Goal: Book appointment/travel/reservation

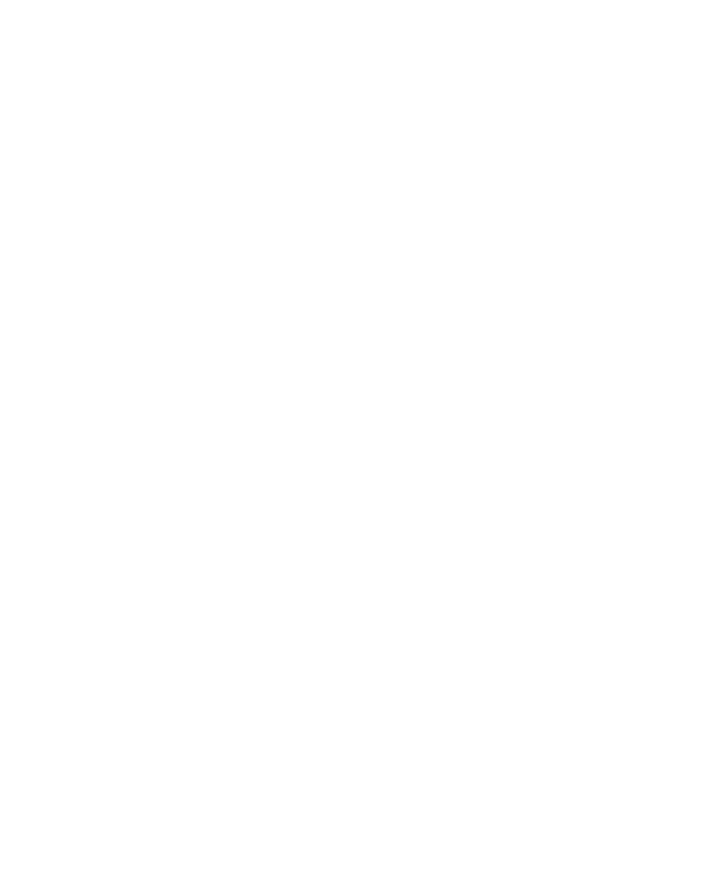
scroll to position [2738, 0]
click at [485, 355] on link "Alle Familienhotels auf einen Blick" at bounding box center [364, 362] width 264 height 14
click at [99, 335] on h4 "Kinderparadies Alpin ***ˢ" at bounding box center [196, 347] width 278 height 25
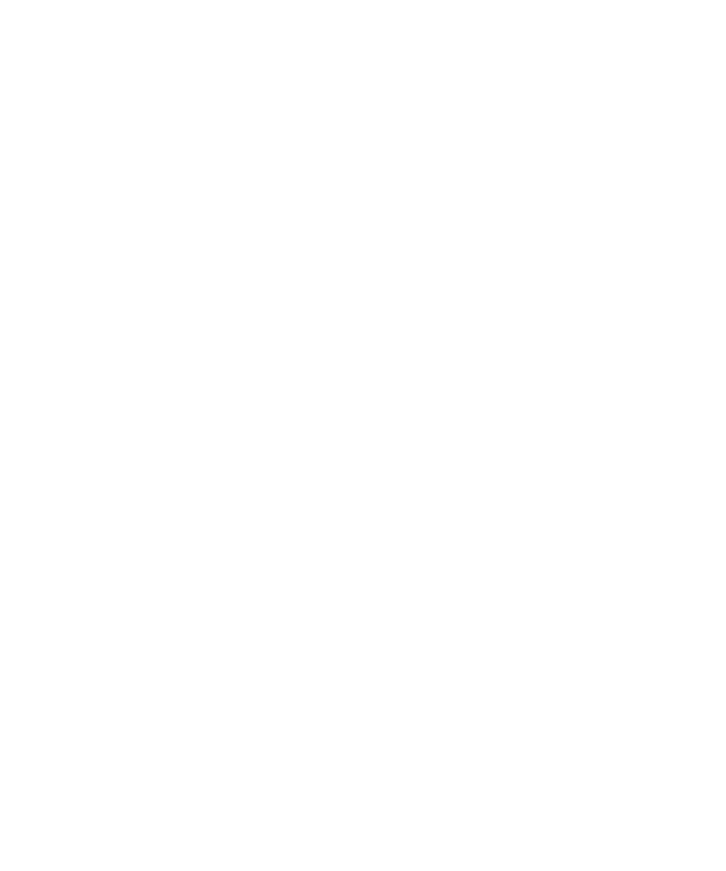
click at [558, 471] on h4 "linara mountain family stay ***" at bounding box center [530, 451] width 278 height 50
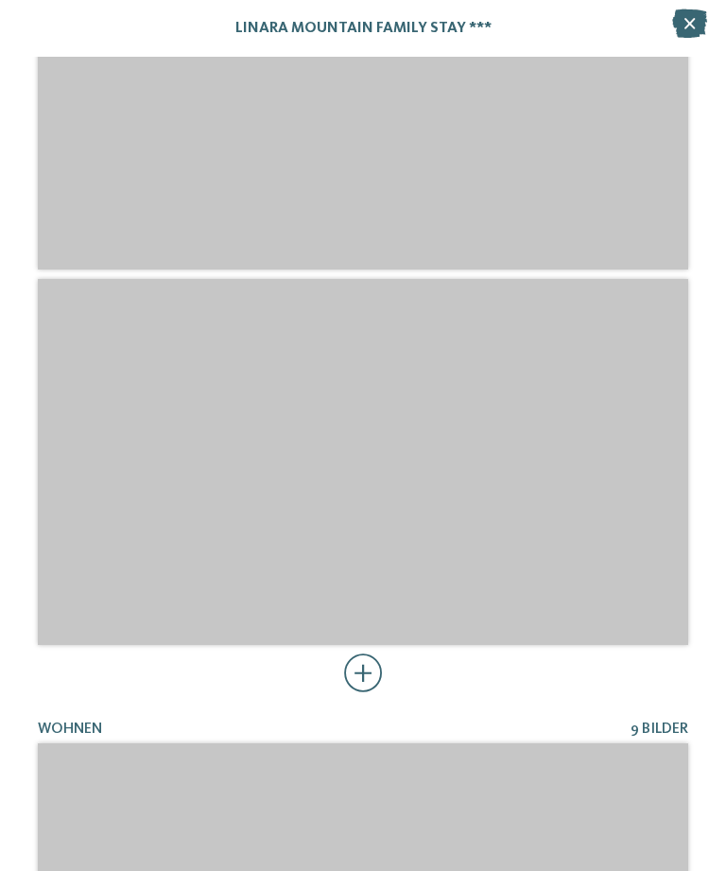
scroll to position [5660, 0]
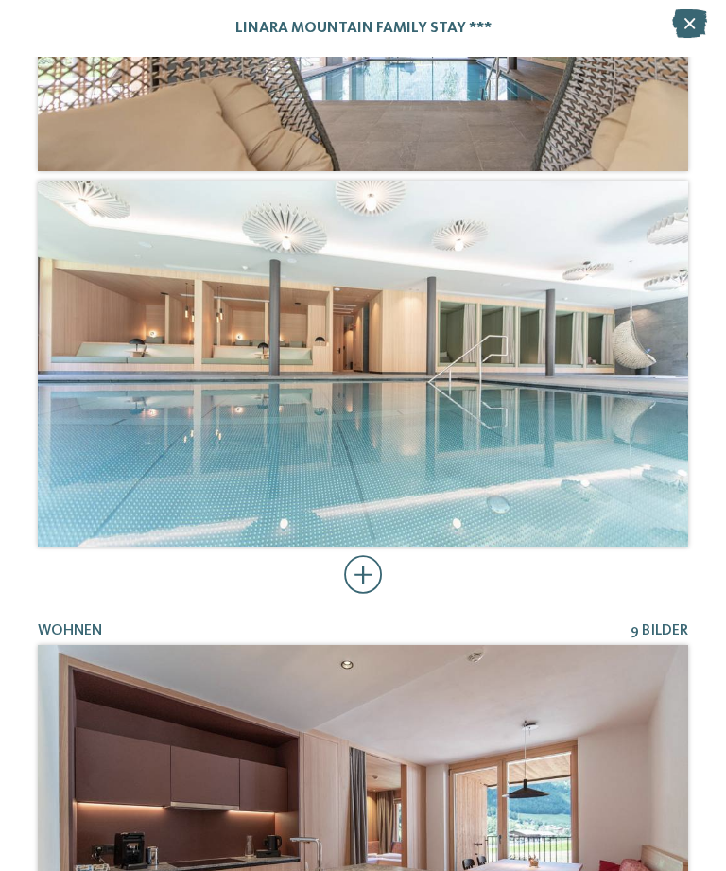
click at [370, 572] on div at bounding box center [363, 575] width 39 height 38
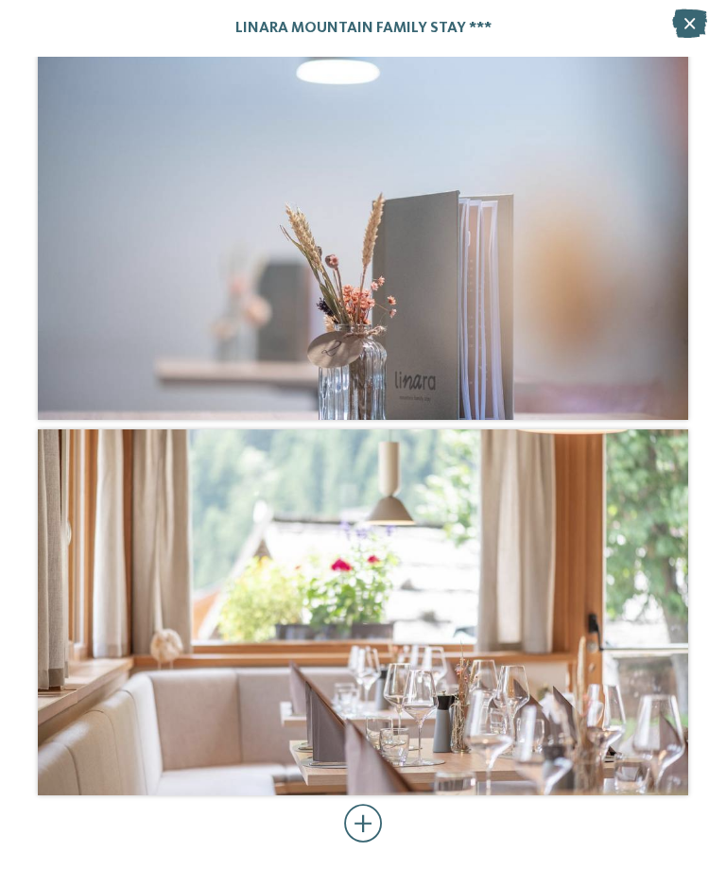
scroll to position [10796, 0]
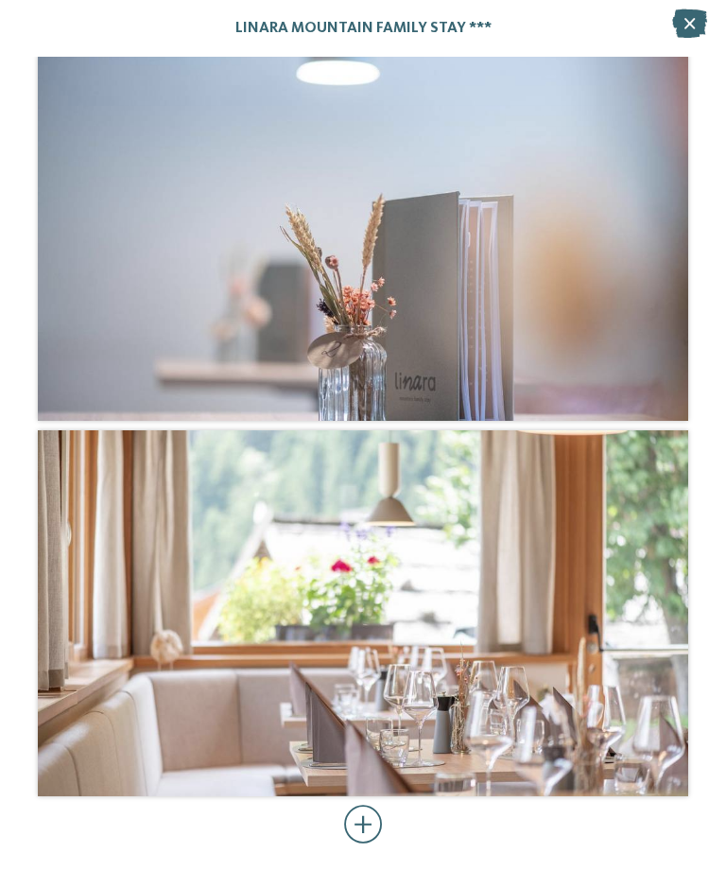
click at [368, 812] on div at bounding box center [363, 825] width 39 height 38
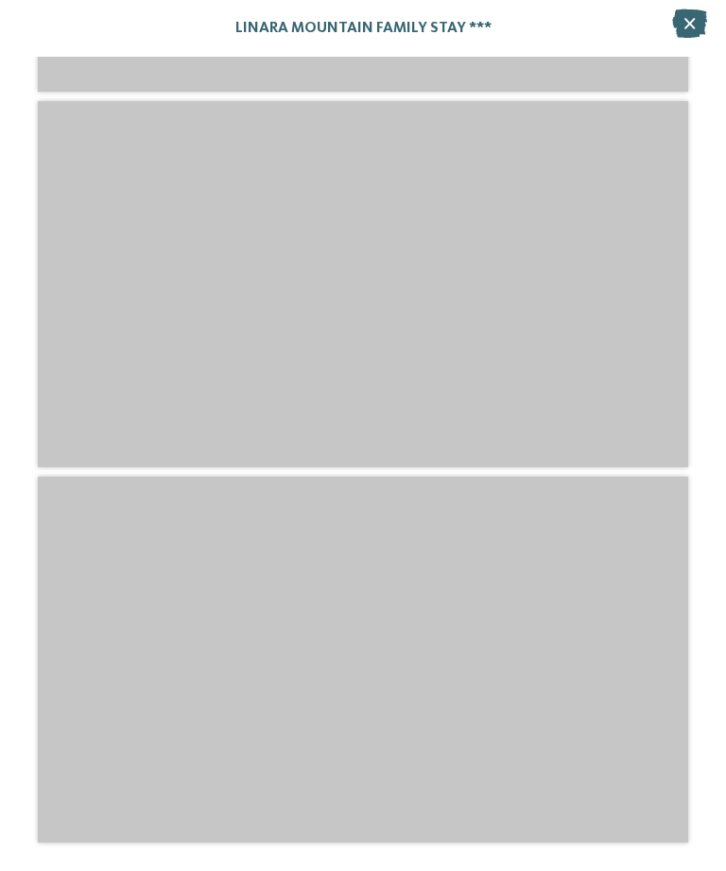
scroll to position [15628, 0]
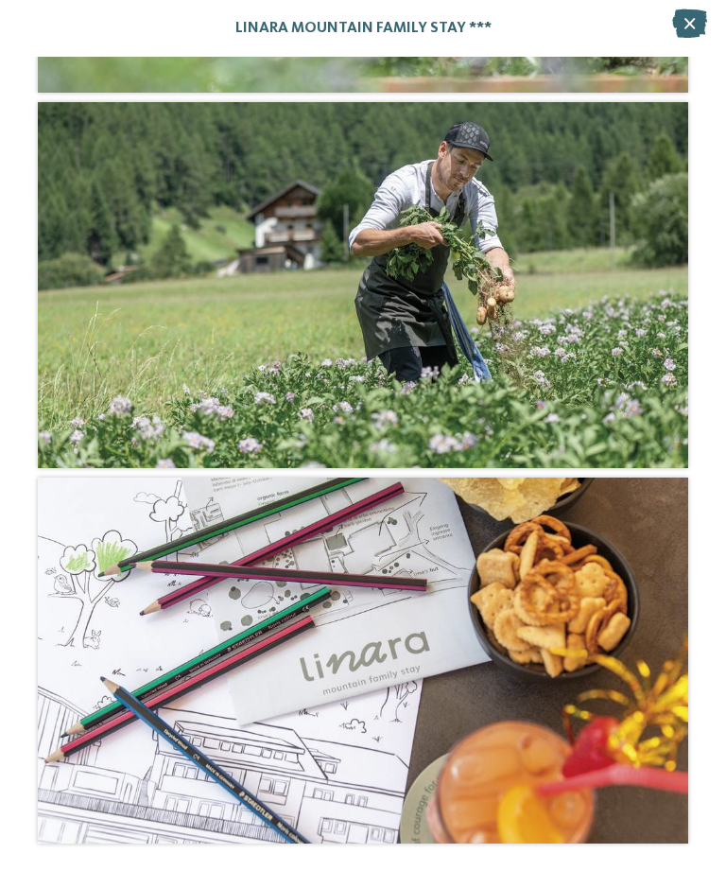
click at [704, 23] on icon at bounding box center [689, 23] width 35 height 28
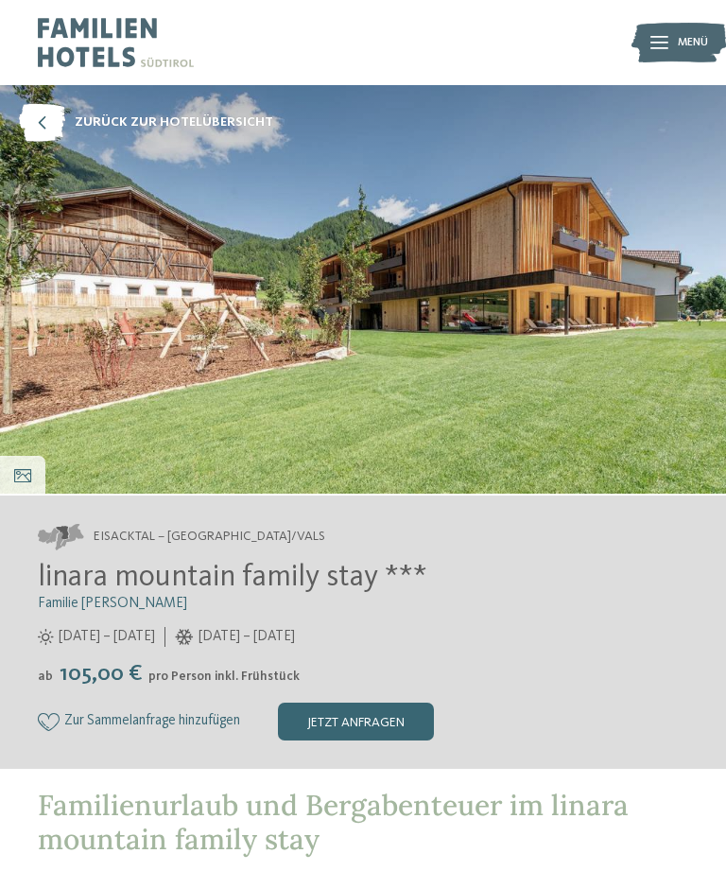
click at [684, 14] on div "DE IT EN Menü" at bounding box center [525, 42] width 325 height 85
click at [673, 41] on img at bounding box center [679, 42] width 95 height 47
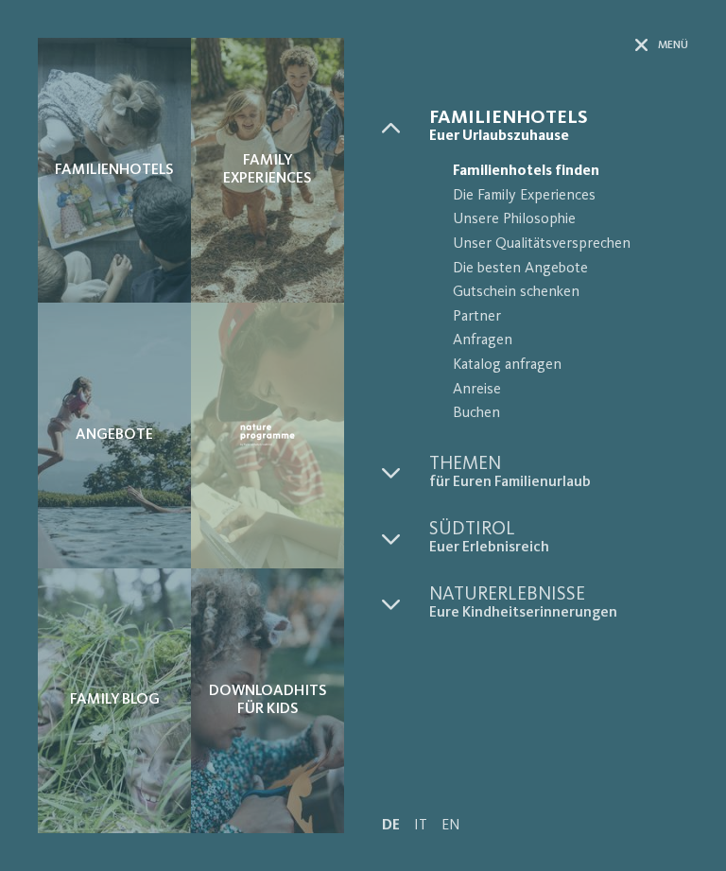
click at [392, 463] on icon at bounding box center [391, 472] width 19 height 19
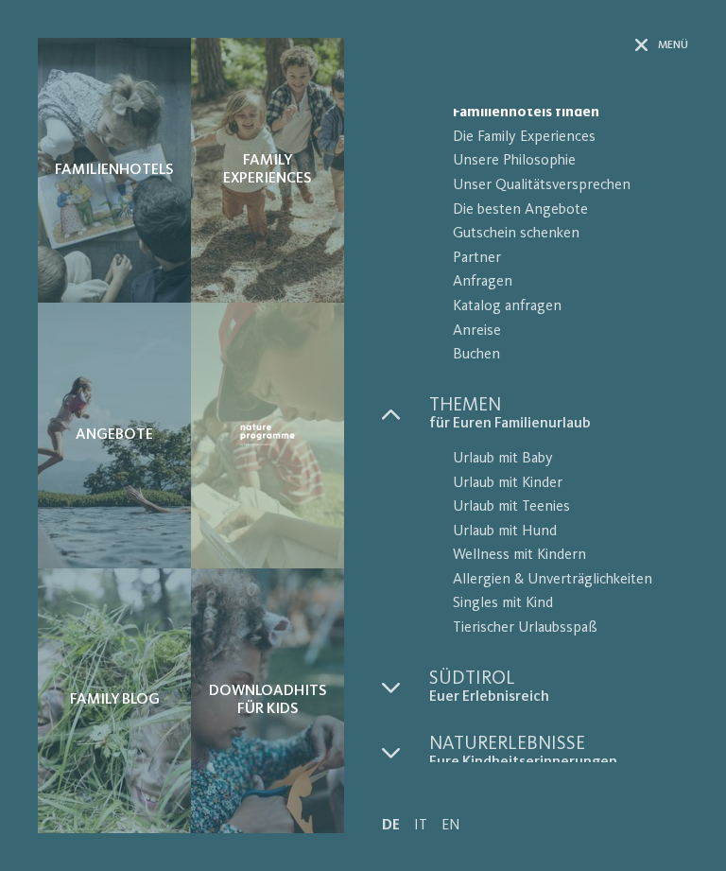
scroll to position [57, 0]
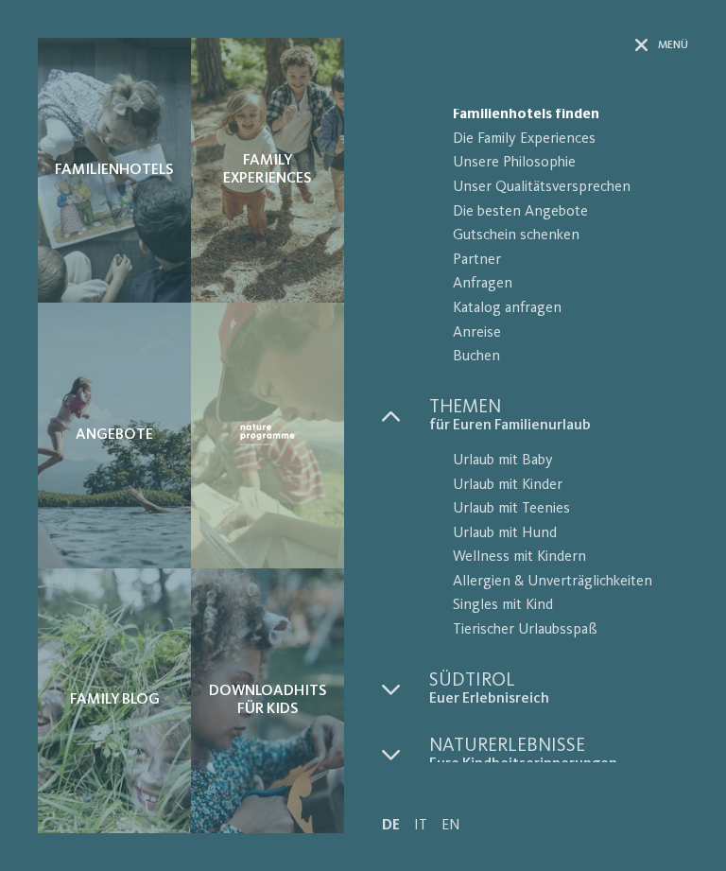
click at [671, 50] on span "Menü" at bounding box center [673, 46] width 30 height 16
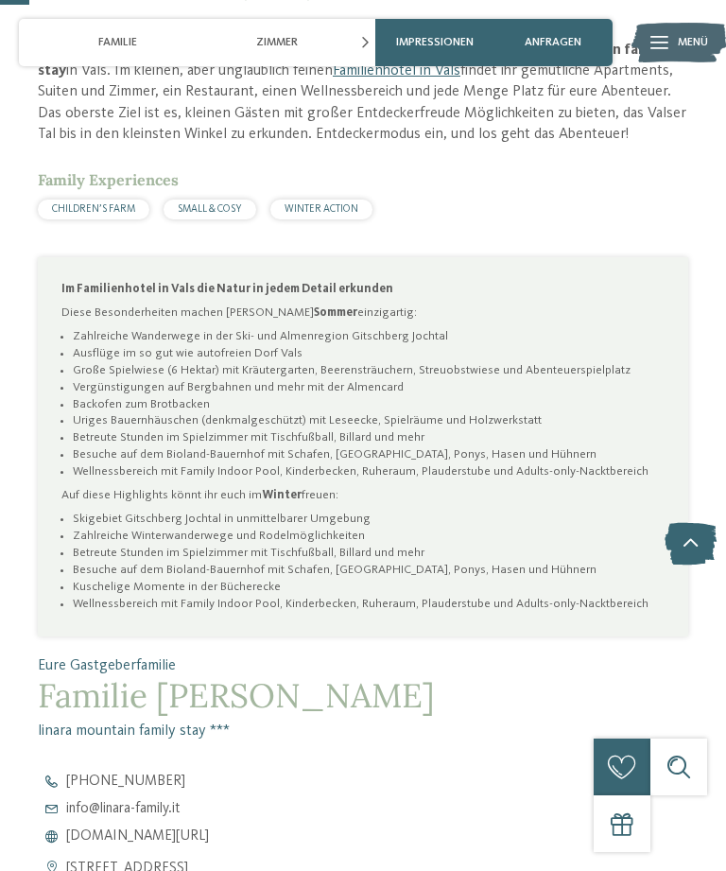
scroll to position [0, 0]
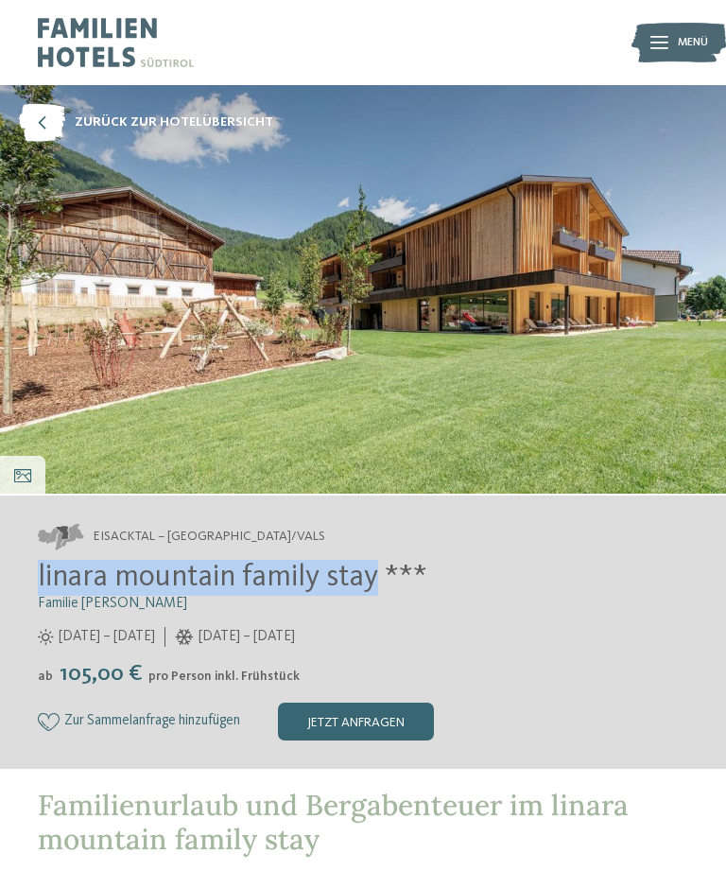
copy span "linara mountain family stay"
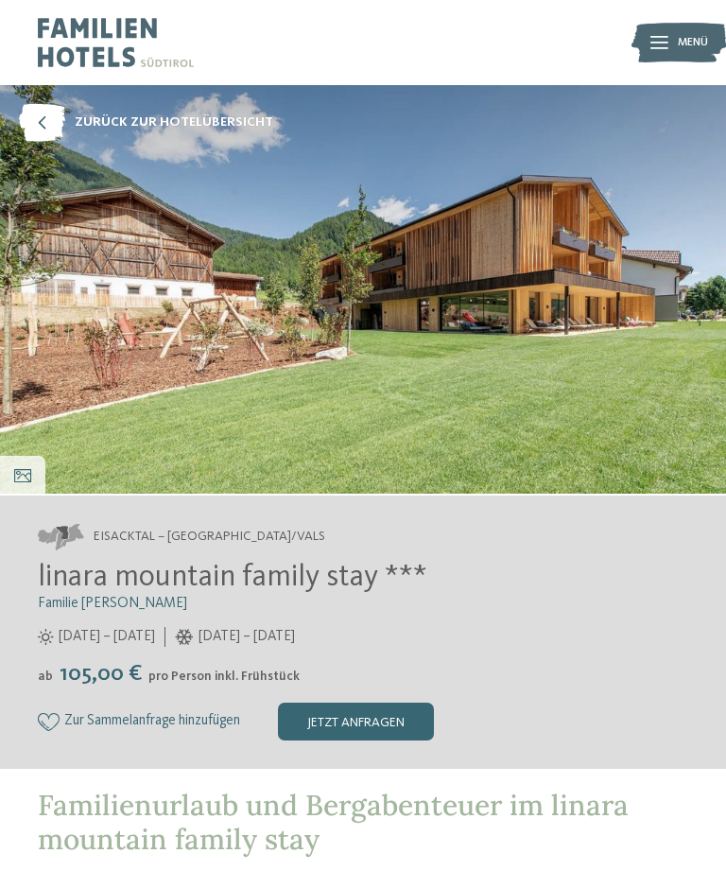
click at [41, 126] on icon at bounding box center [42, 123] width 46 height 38
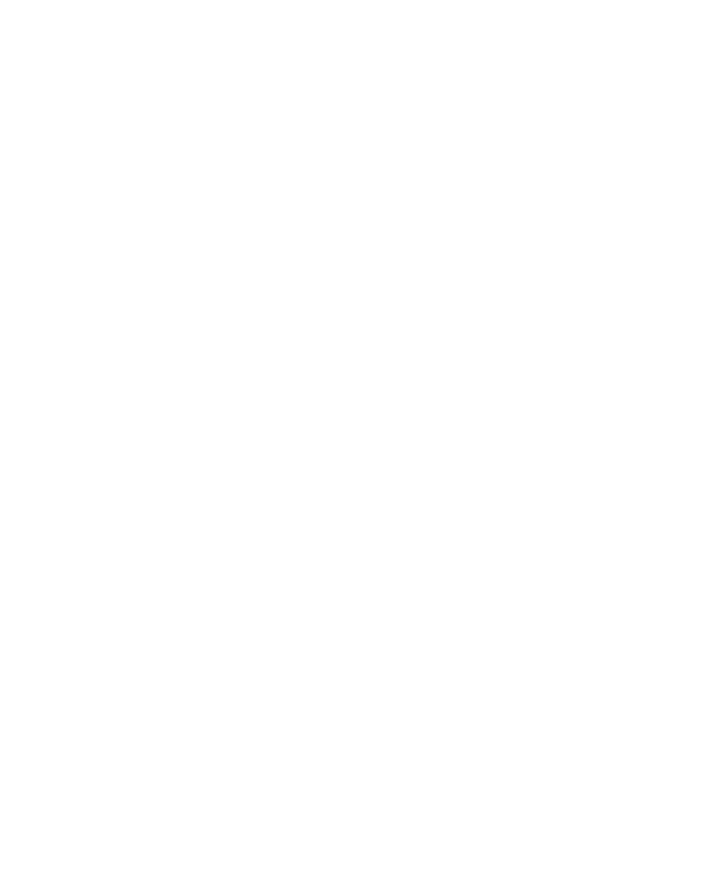
click at [632, 367] on h2 "Jetzt unverbindlich anfragen!" at bounding box center [363, 378] width 650 height 25
click at [409, 458] on div "Meine Wünsche" at bounding box center [363, 466] width 121 height 33
click at [330, 147] on div at bounding box center [325, 149] width 19 height 19
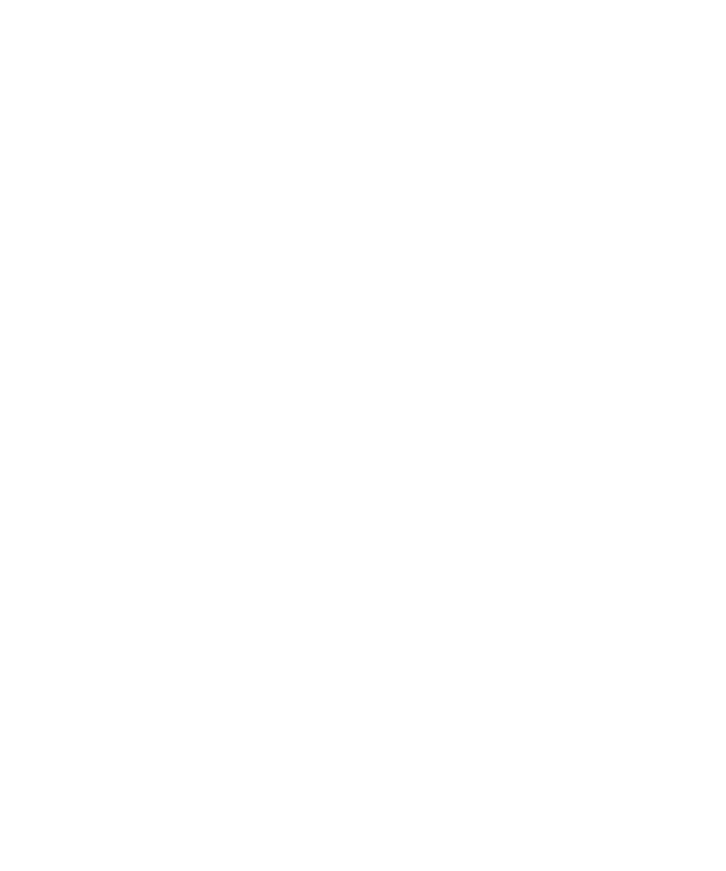
click at [325, 639] on div at bounding box center [325, 648] width 19 height 19
click at [625, 218] on div at bounding box center [627, 226] width 19 height 19
click at [621, 137] on div "Schwimmbad im Freien" at bounding box center [514, 150] width 246 height 41
click at [438, 734] on div "übernehmen" at bounding box center [363, 753] width 548 height 38
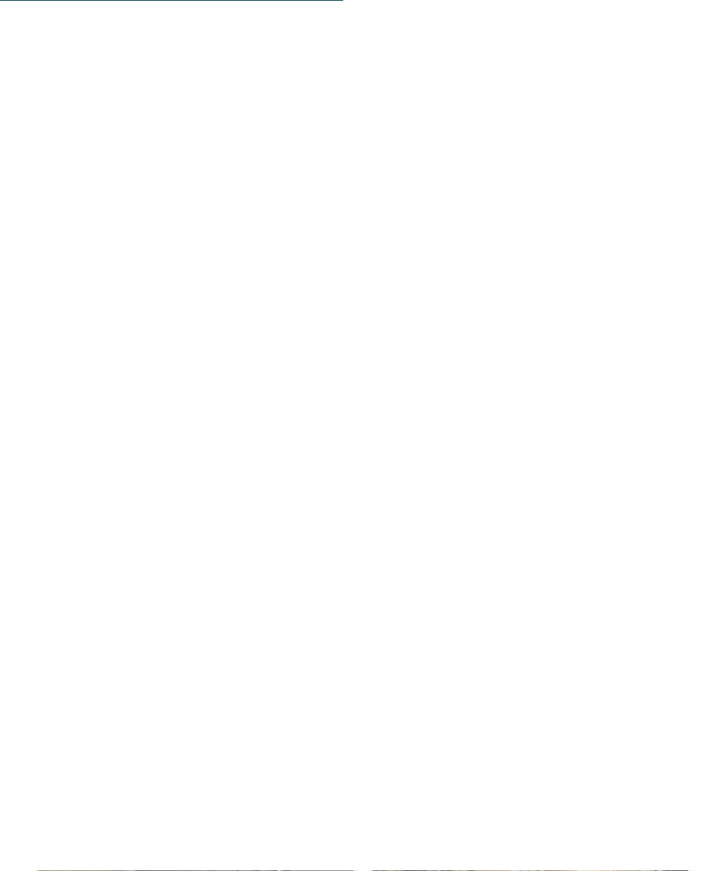
scroll to position [1930, 0]
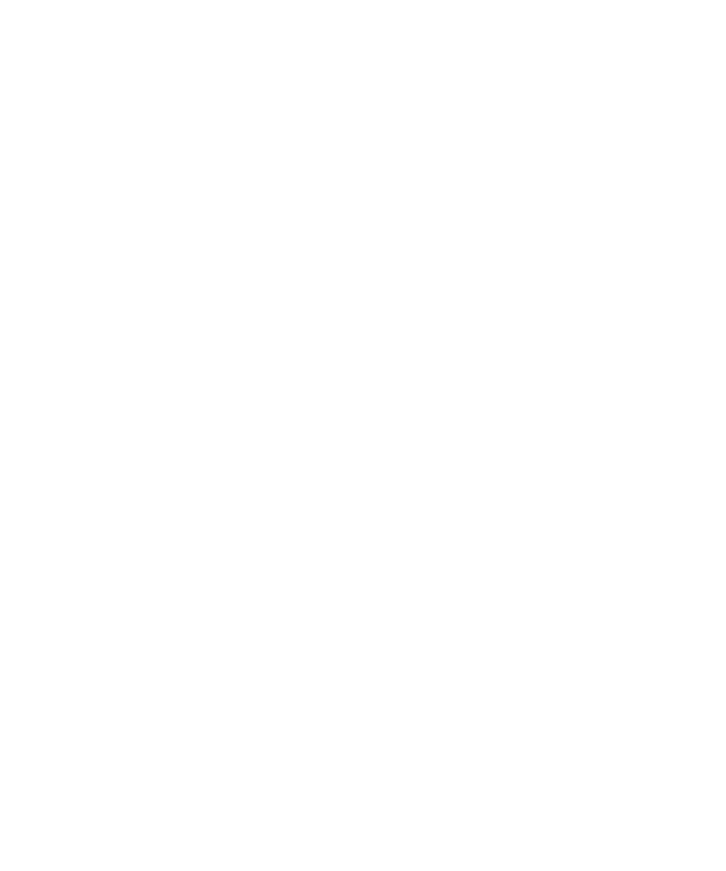
click at [569, 365] on div at bounding box center [530, 368] width 316 height 178
click at [696, 330] on img at bounding box center [363, 259] width 726 height 408
click at [100, 660] on span "[DOMAIN_NAME]" at bounding box center [121, 667] width 110 height 14
